Goal: Transaction & Acquisition: Purchase product/service

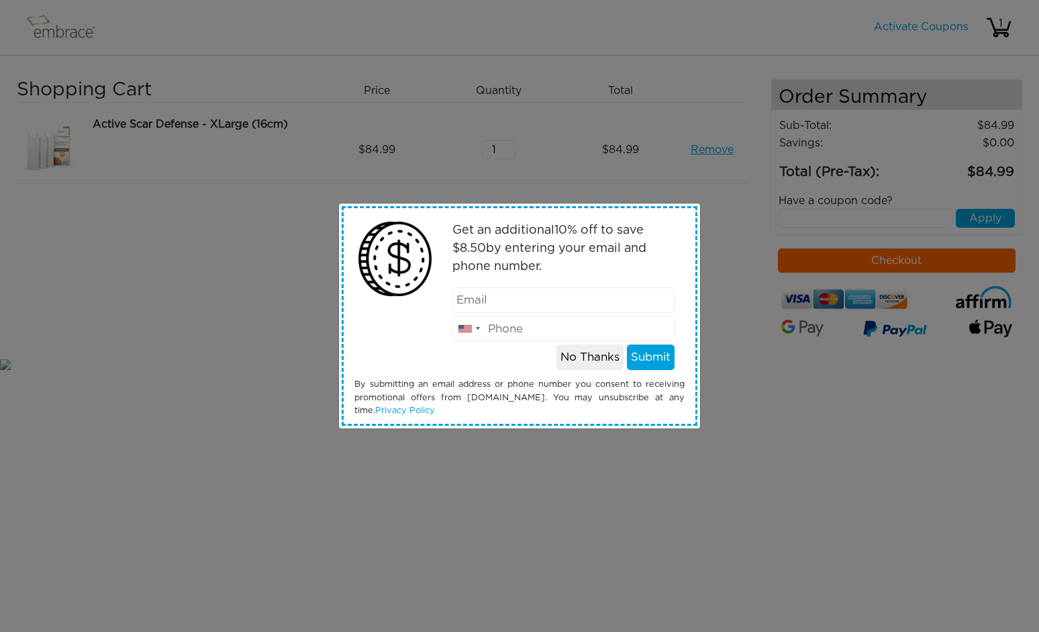
click at [604, 359] on button "No Thanks" at bounding box center [590, 357] width 67 height 26
click at [575, 365] on button "No Thanks" at bounding box center [590, 357] width 67 height 26
click at [595, 363] on button "No Thanks" at bounding box center [590, 357] width 67 height 26
click at [599, 349] on button "No Thanks" at bounding box center [590, 357] width 67 height 26
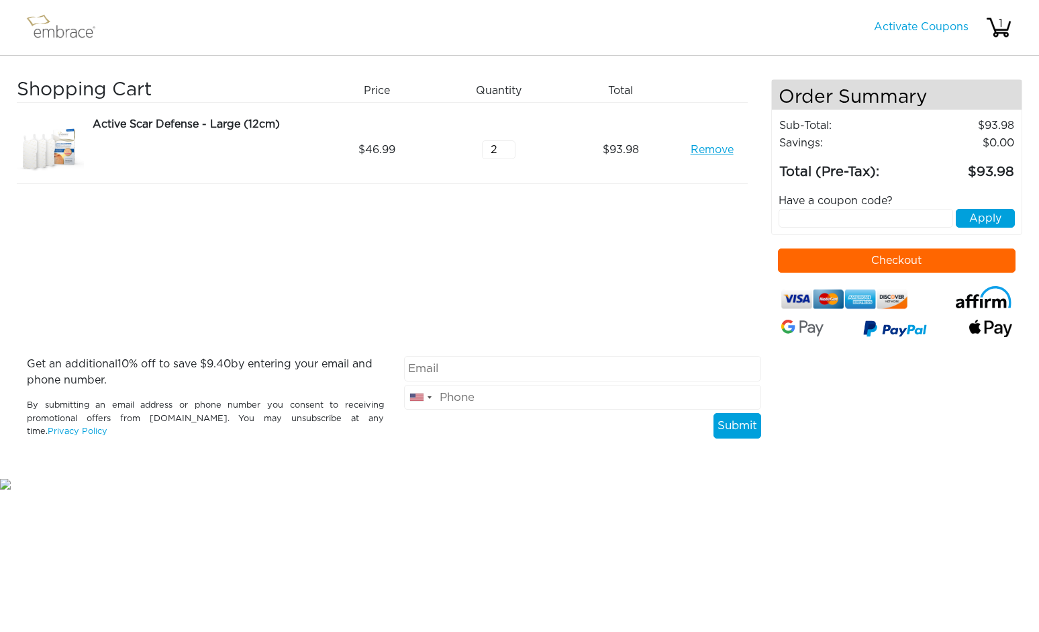
click at [58, 40] on img at bounding box center [66, 28] width 87 height 34
click at [65, 27] on img at bounding box center [66, 28] width 87 height 34
click at [38, 26] on img at bounding box center [66, 28] width 87 height 34
click at [908, 25] on link "Activate Coupons" at bounding box center [921, 26] width 95 height 11
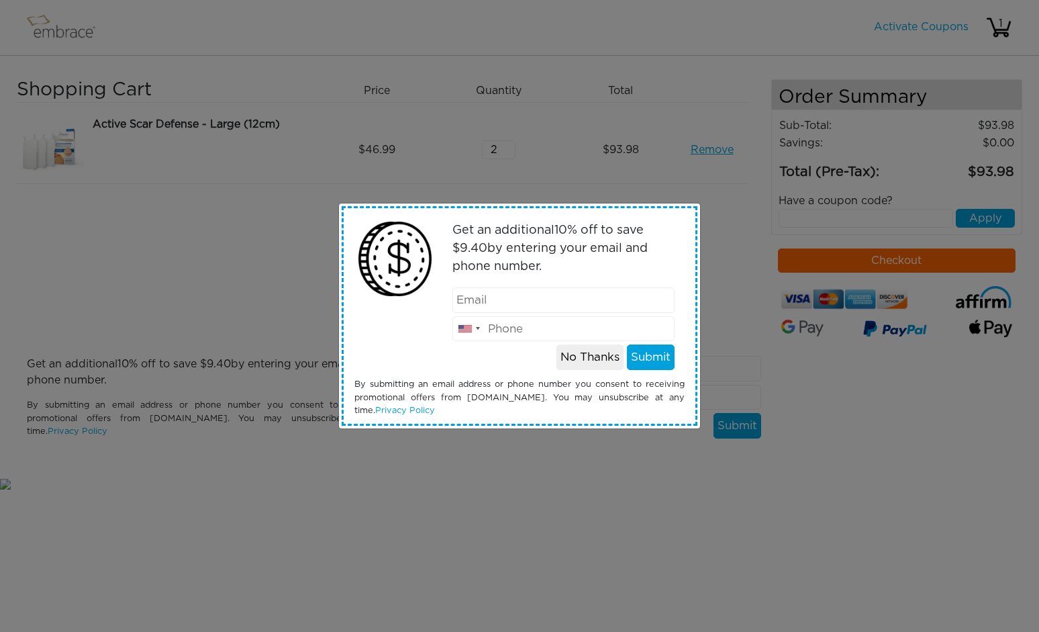
click at [548, 304] on input "email" at bounding box center [563, 300] width 223 height 26
type input "[EMAIL_ADDRESS][DOMAIN_NAME]"
type input "6319741071"
click at [638, 363] on button "Submit" at bounding box center [651, 357] width 48 height 26
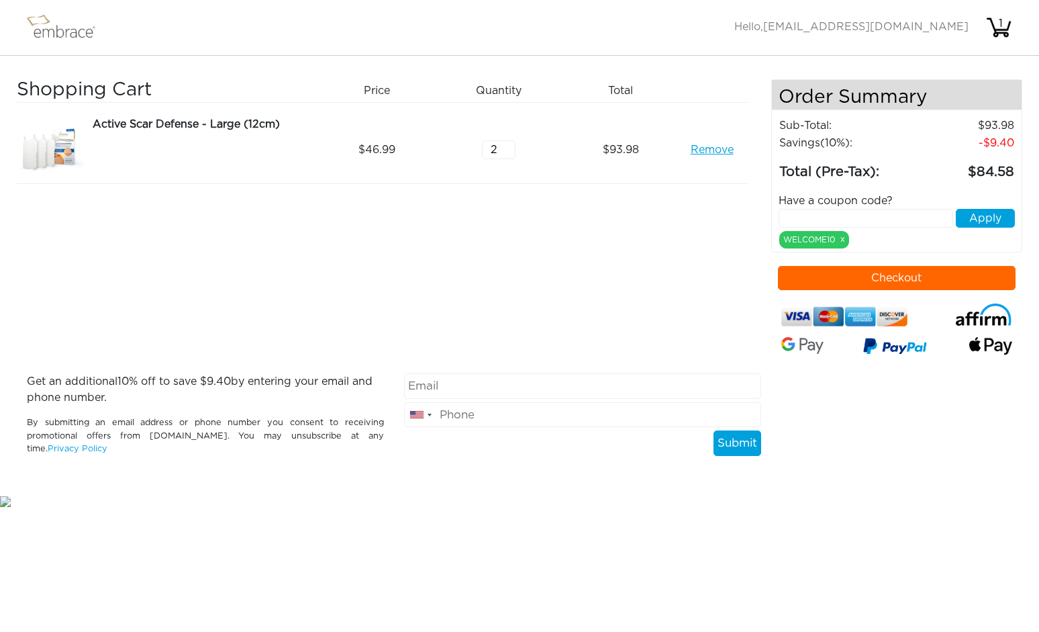
click at [54, 150] on img at bounding box center [50, 149] width 67 height 67
click at [144, 123] on div "Active Scar Defense - Large (12cm)" at bounding box center [202, 124] width 219 height 16
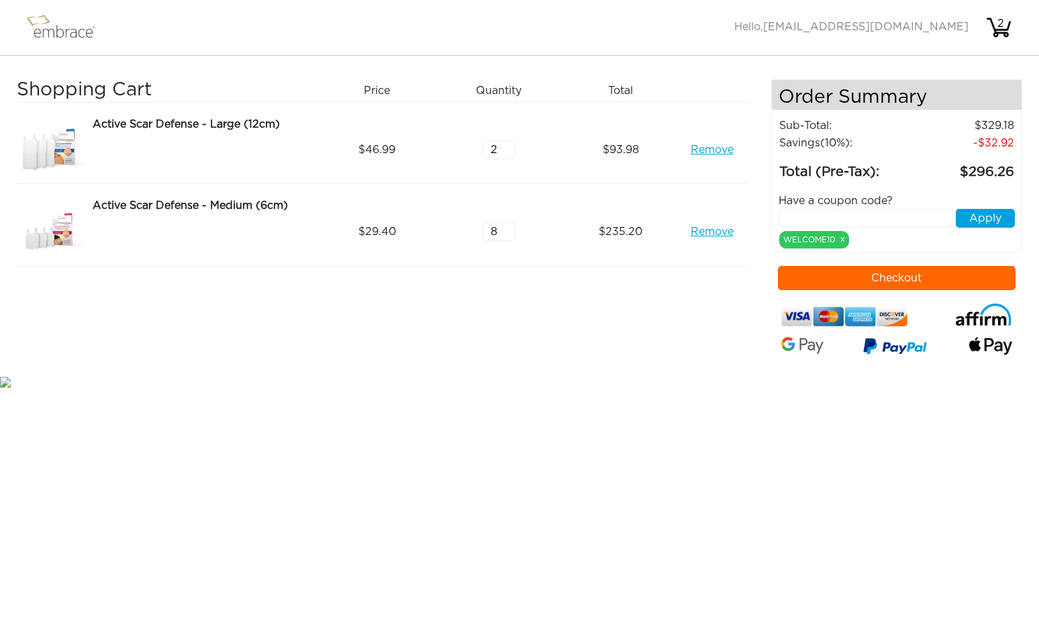
click at [61, 221] on img at bounding box center [50, 231] width 67 height 68
click at [120, 209] on div "Active Scar Defense - Medium (6cm)" at bounding box center [202, 205] width 219 height 16
click at [58, 139] on img at bounding box center [50, 149] width 67 height 67
click at [130, 128] on div "Active Scar Defense - Large (12cm)" at bounding box center [202, 124] width 219 height 16
click at [58, 143] on img at bounding box center [50, 149] width 67 height 67
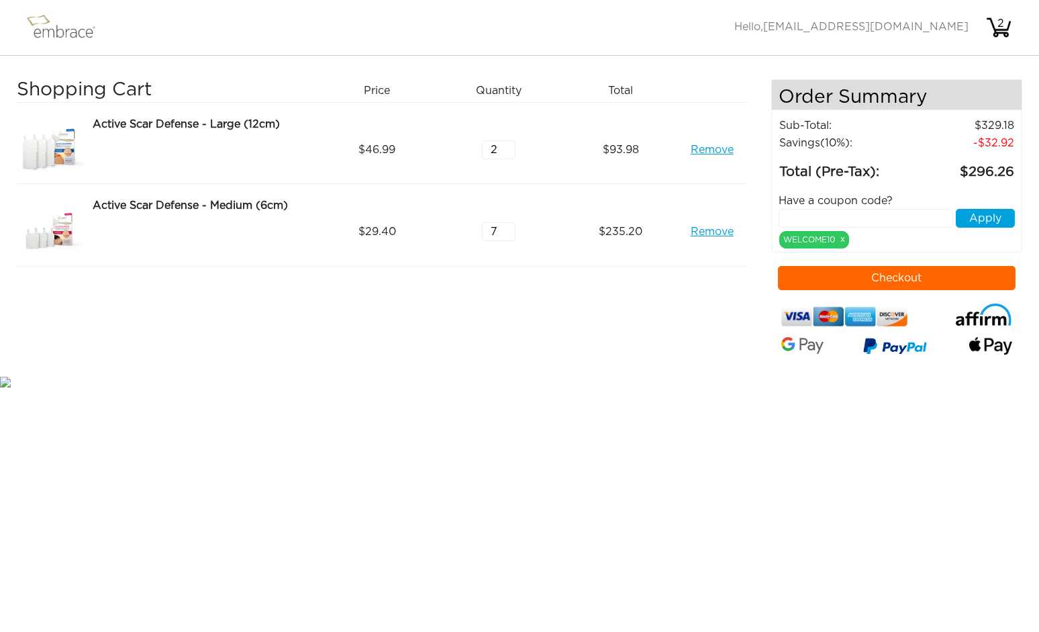
click at [508, 236] on input "7" at bounding box center [499, 231] width 34 height 19
click at [508, 236] on input "6" at bounding box center [499, 231] width 34 height 19
click at [508, 236] on input "5" at bounding box center [499, 231] width 34 height 19
click at [508, 236] on input "4" at bounding box center [499, 231] width 34 height 19
type input "3"
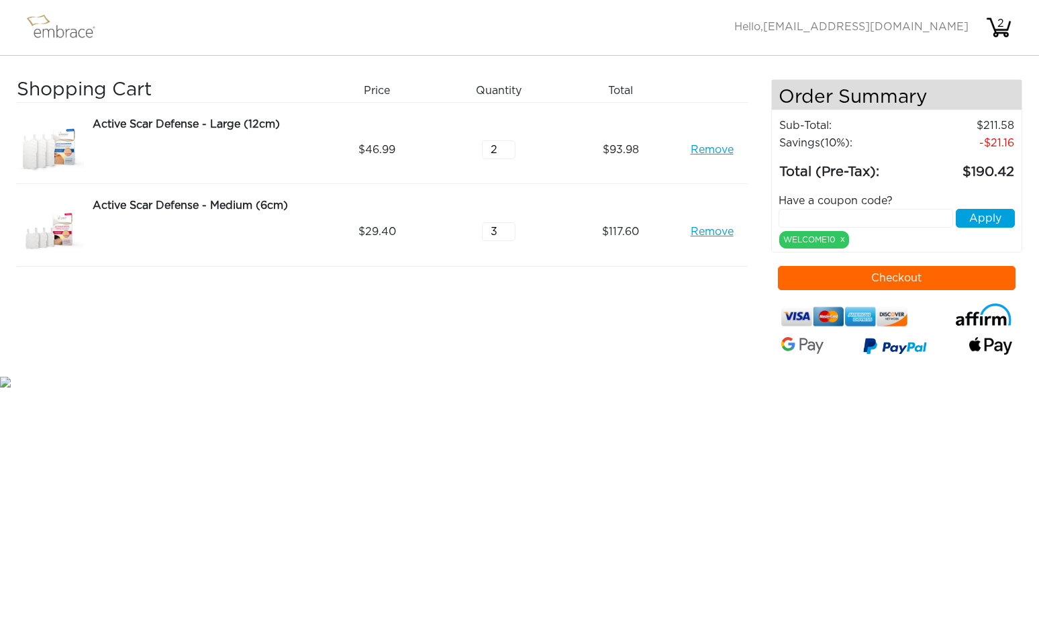
click at [508, 234] on input "3" at bounding box center [499, 231] width 34 height 19
click at [498, 319] on div "Shopping Cart Price Quantity Qty Total Active Scar Defense - Large (12cm) Remov…" at bounding box center [394, 226] width 755 height 294
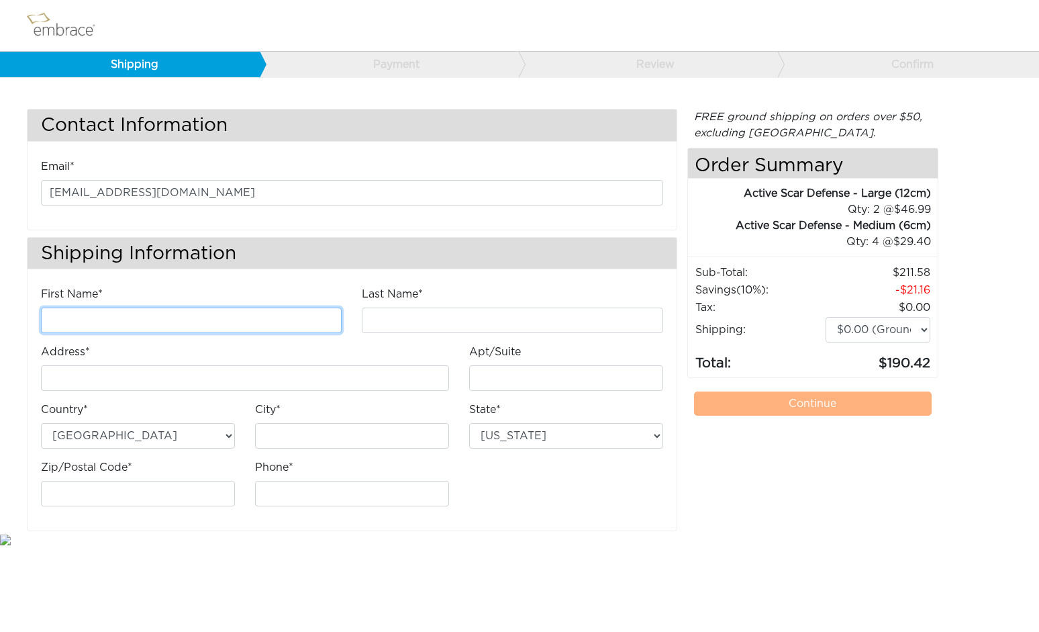
click at [166, 322] on input "First Name*" at bounding box center [191, 320] width 301 height 26
type input "[PERSON_NAME]"
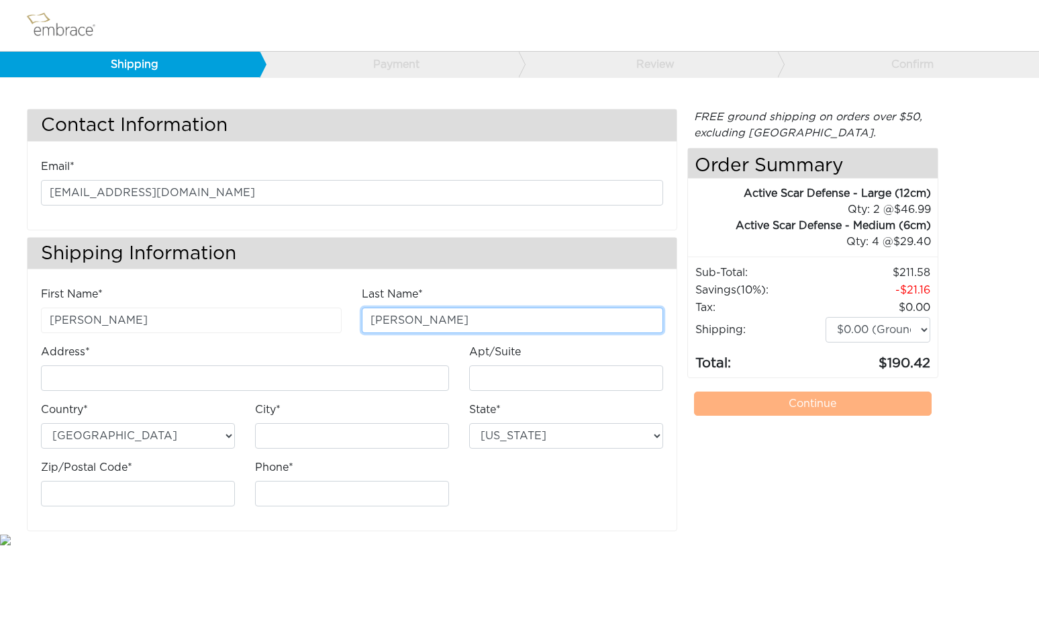
type input "[PERSON_NAME]"
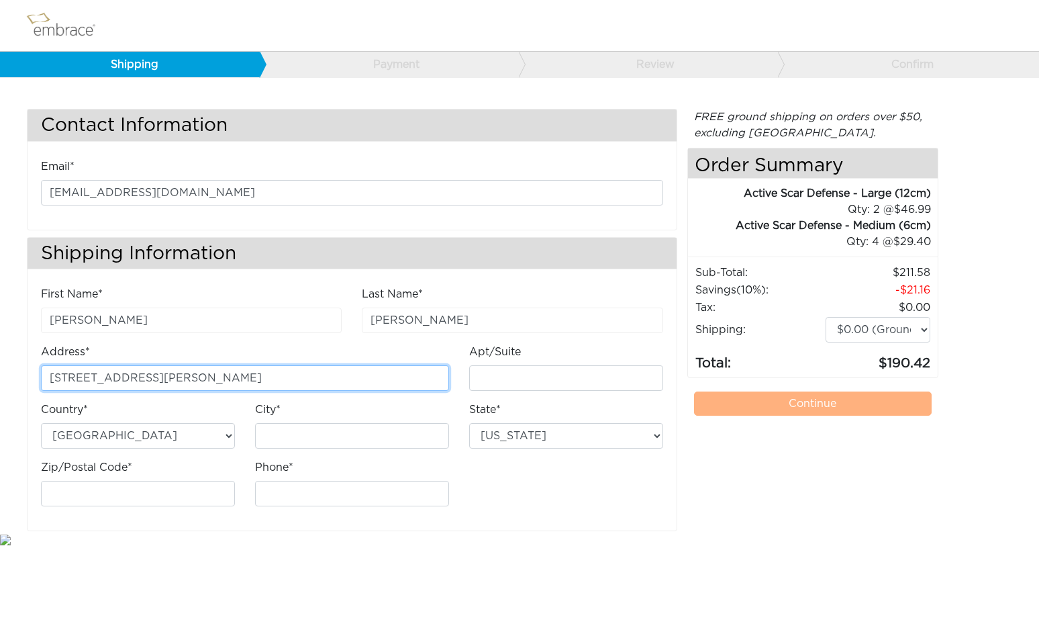
type input "[STREET_ADDRESS][PERSON_NAME]"
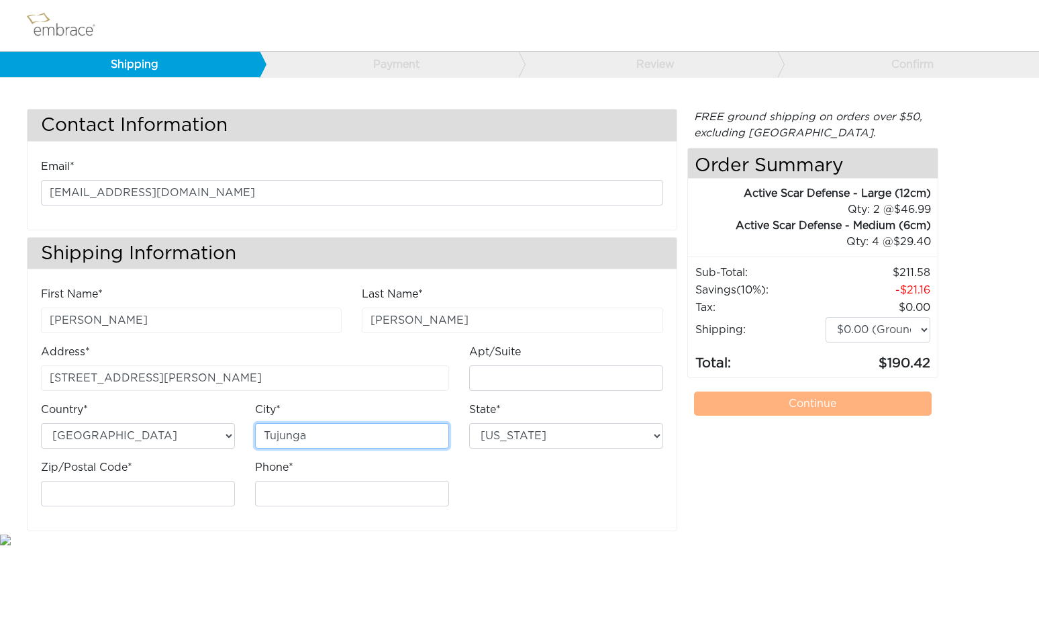
type input "Tujunga"
select select "CA"
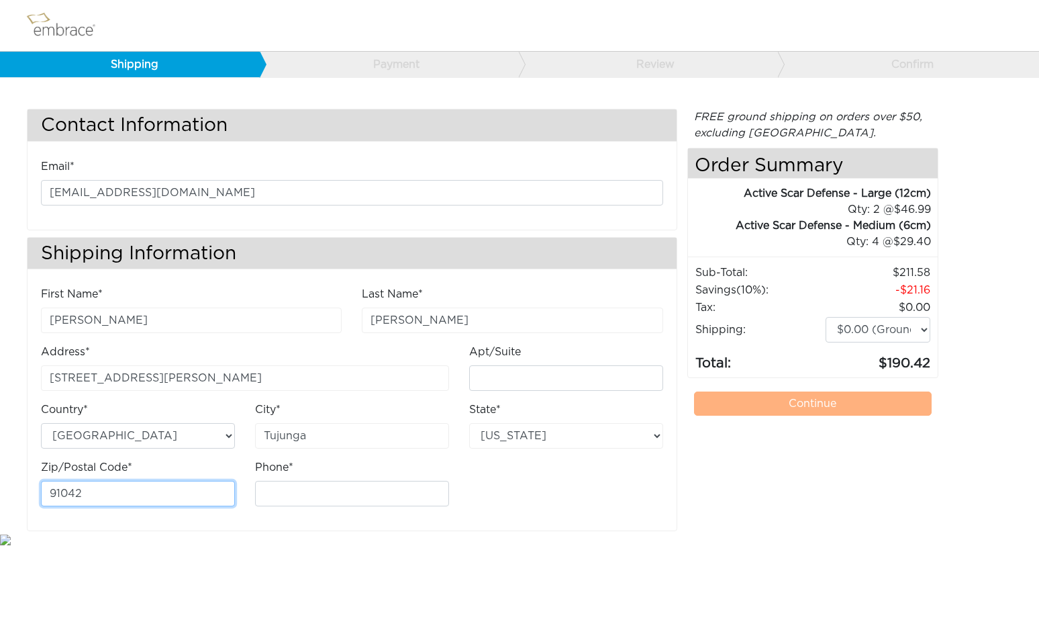
type input "91042"
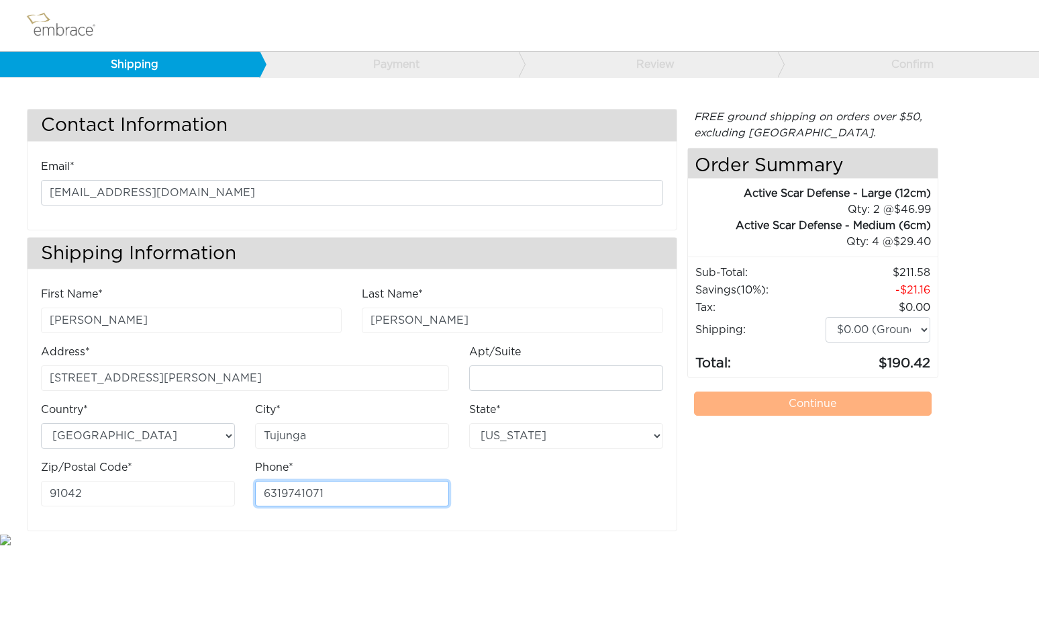
type input "6319741071"
click at [765, 432] on div "FREE ground shipping on orders over $50, excluding Australia. Any applicable im…" at bounding box center [813, 320] width 252 height 422
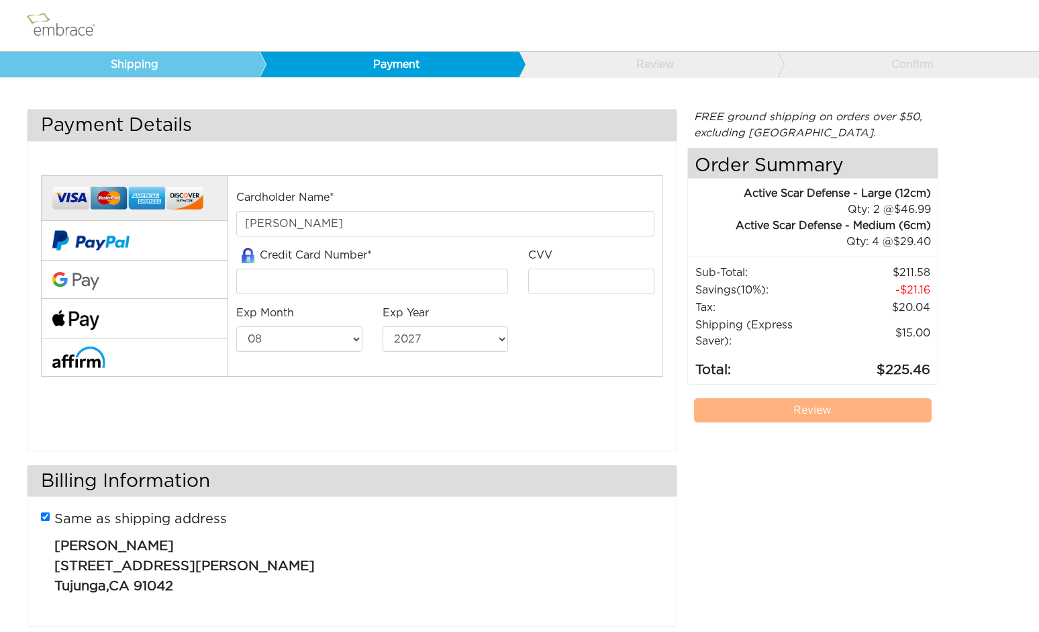
select select "8"
select select "2027"
click at [352, 280] on input "tel" at bounding box center [372, 282] width 272 height 26
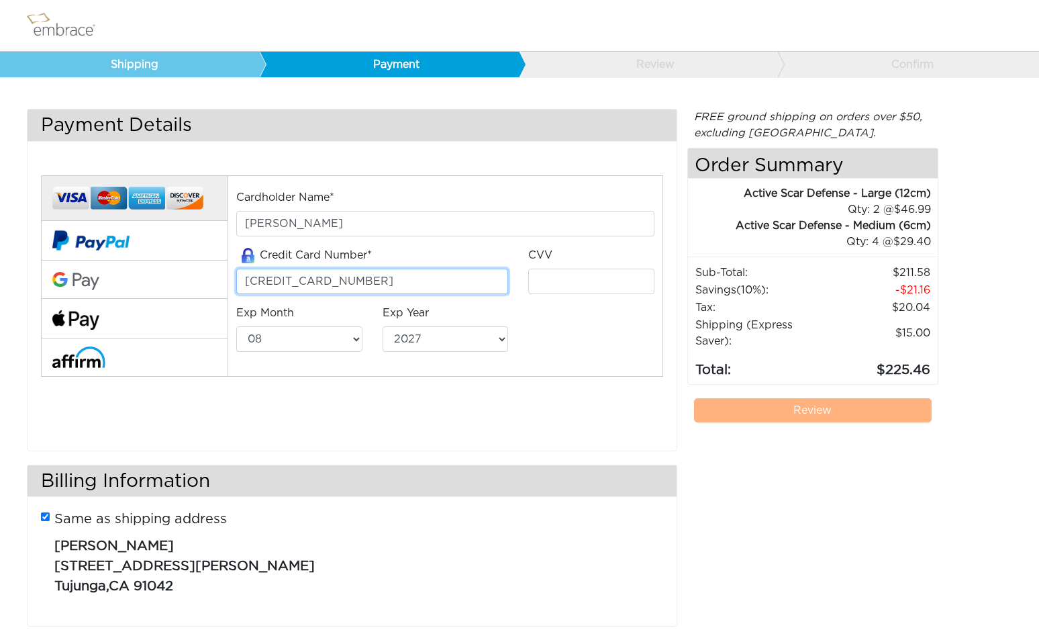
type input "[CREDIT_CARD_NUMBER]"
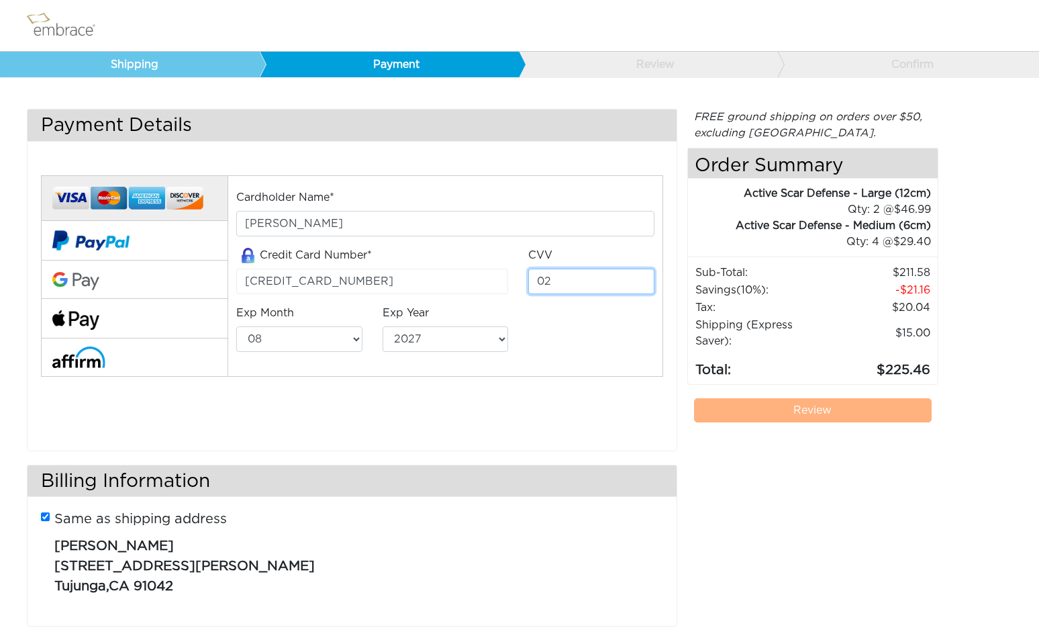
type input "0"
type input "0666"
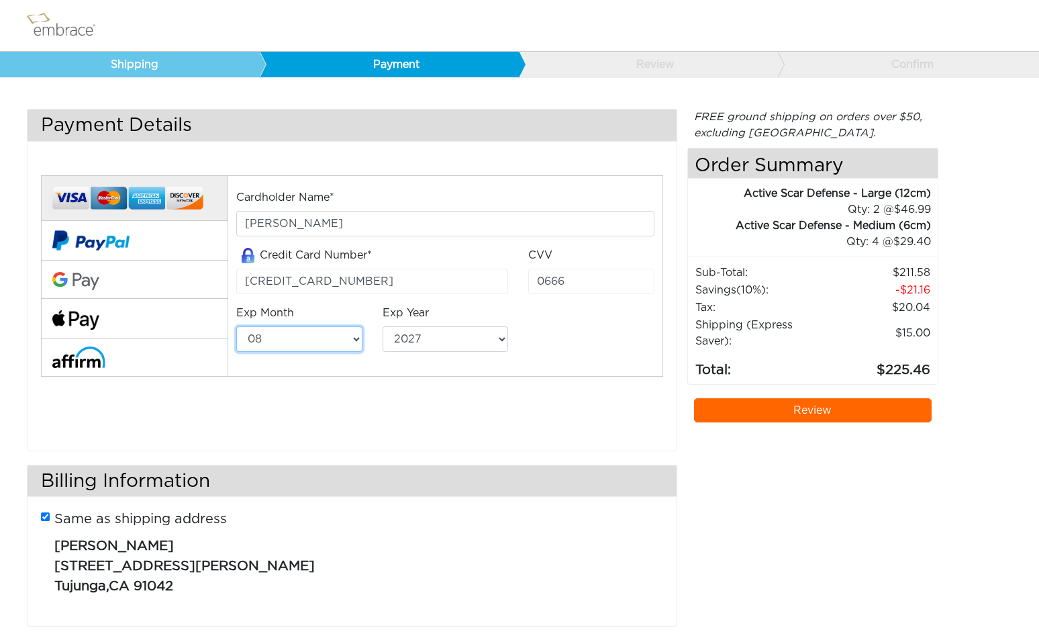
select select "2"
select select "2030"
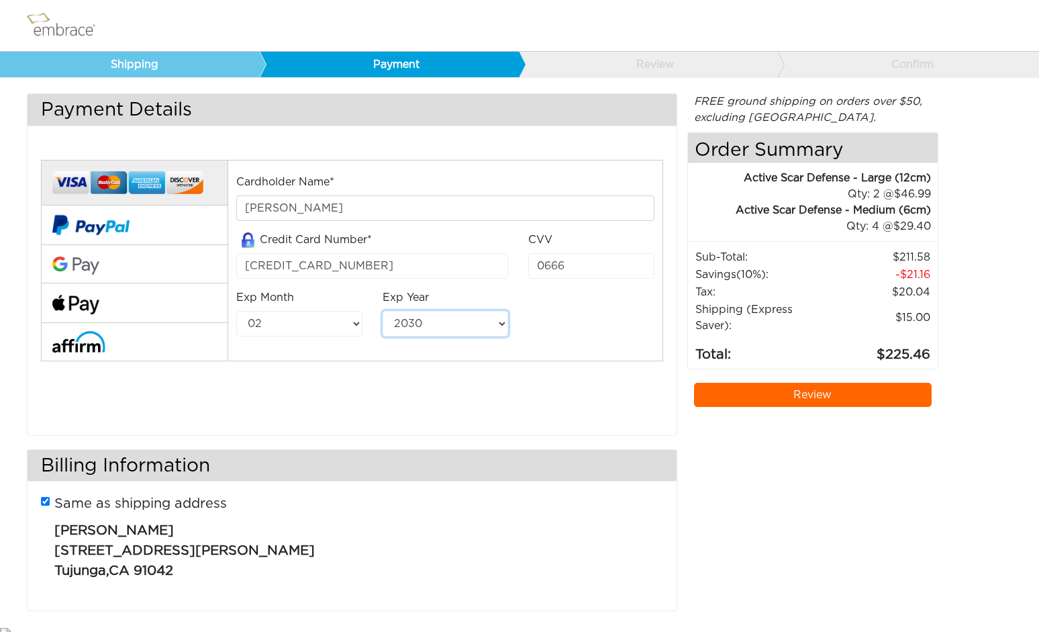
scroll to position [18, 0]
